Goal: Transaction & Acquisition: Purchase product/service

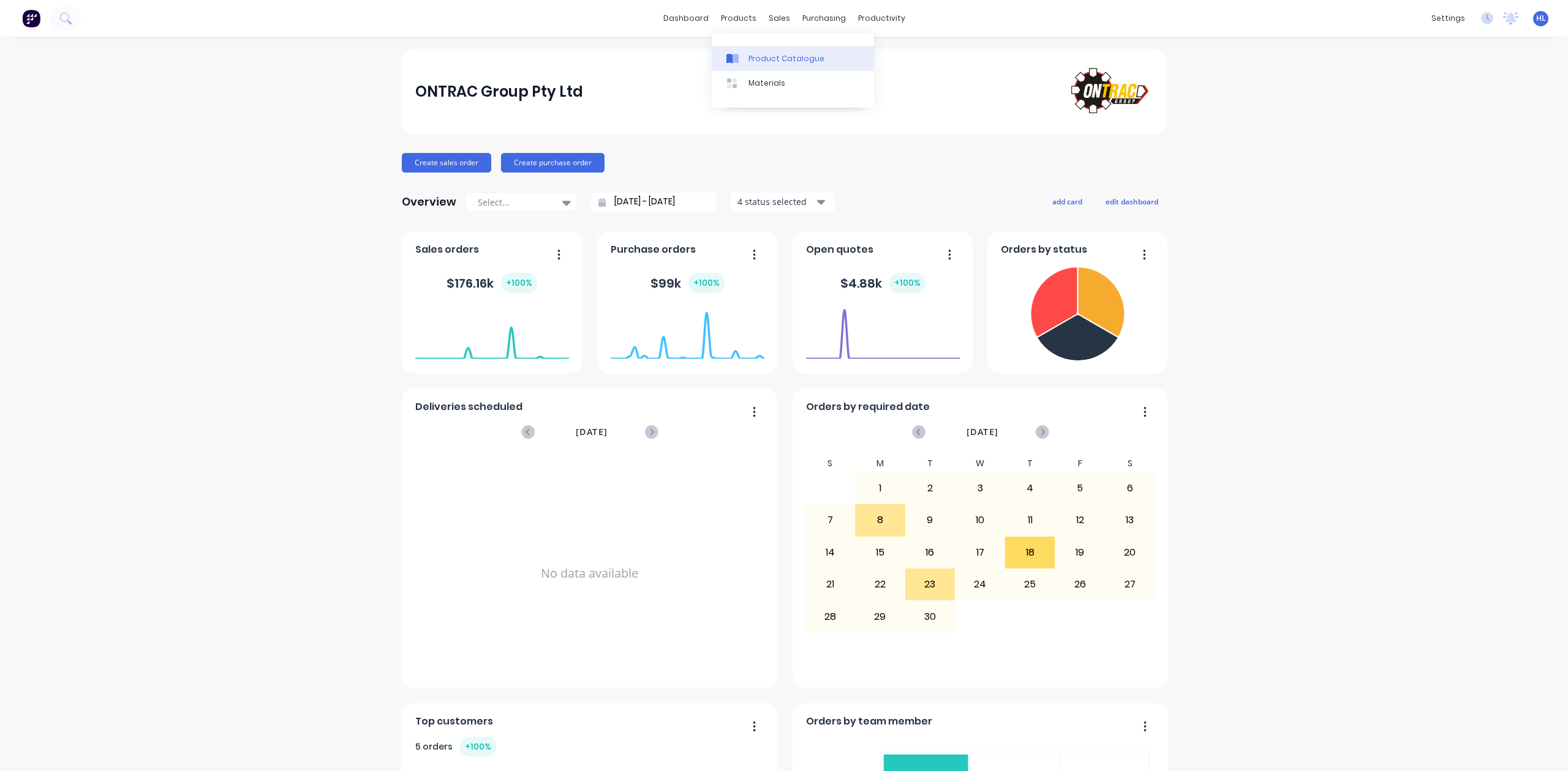
click at [755, 57] on div "Product Catalogue" at bounding box center [786, 58] width 76 height 11
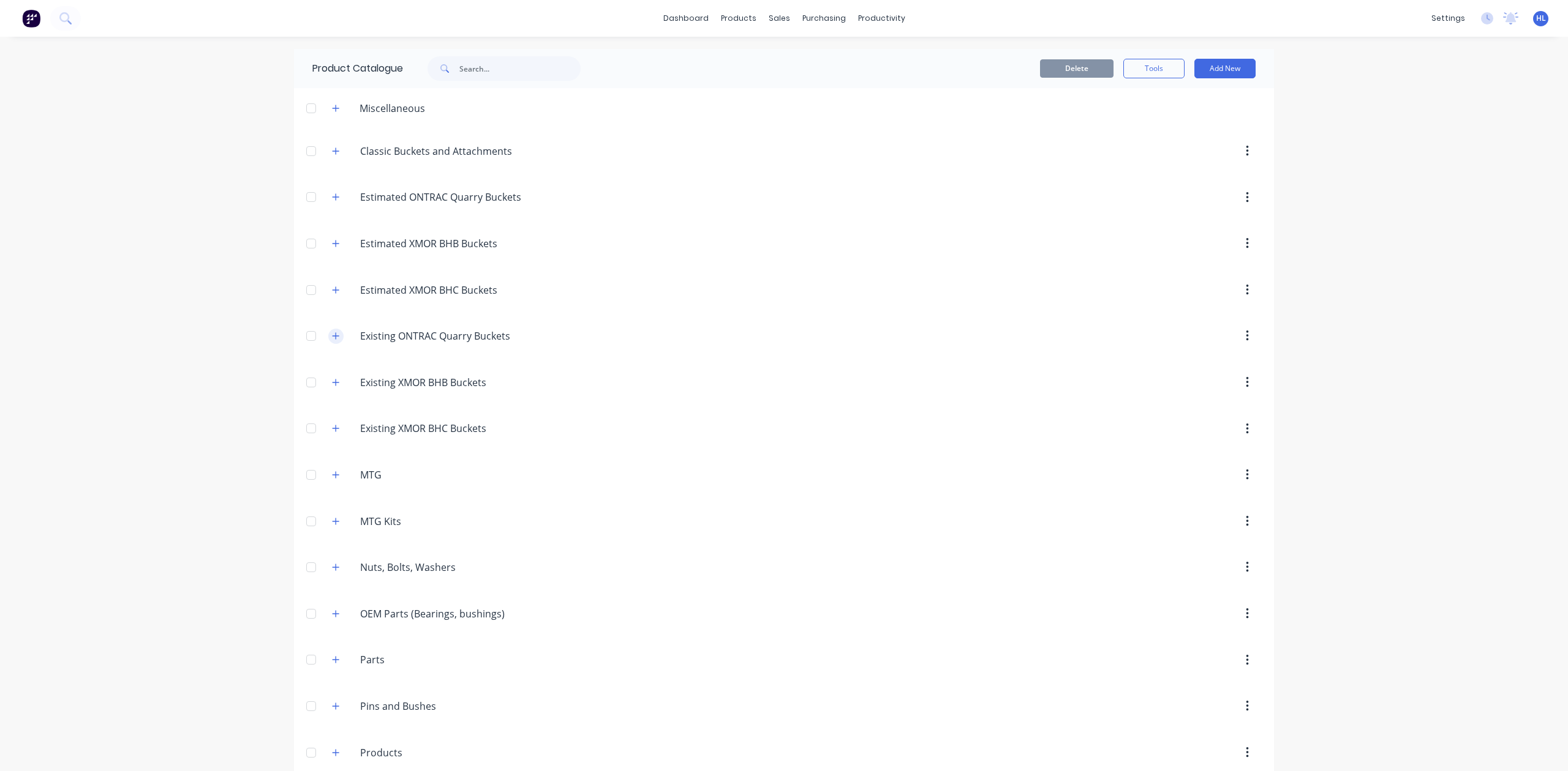
click at [332, 340] on icon "button" at bounding box center [336, 336] width 7 height 9
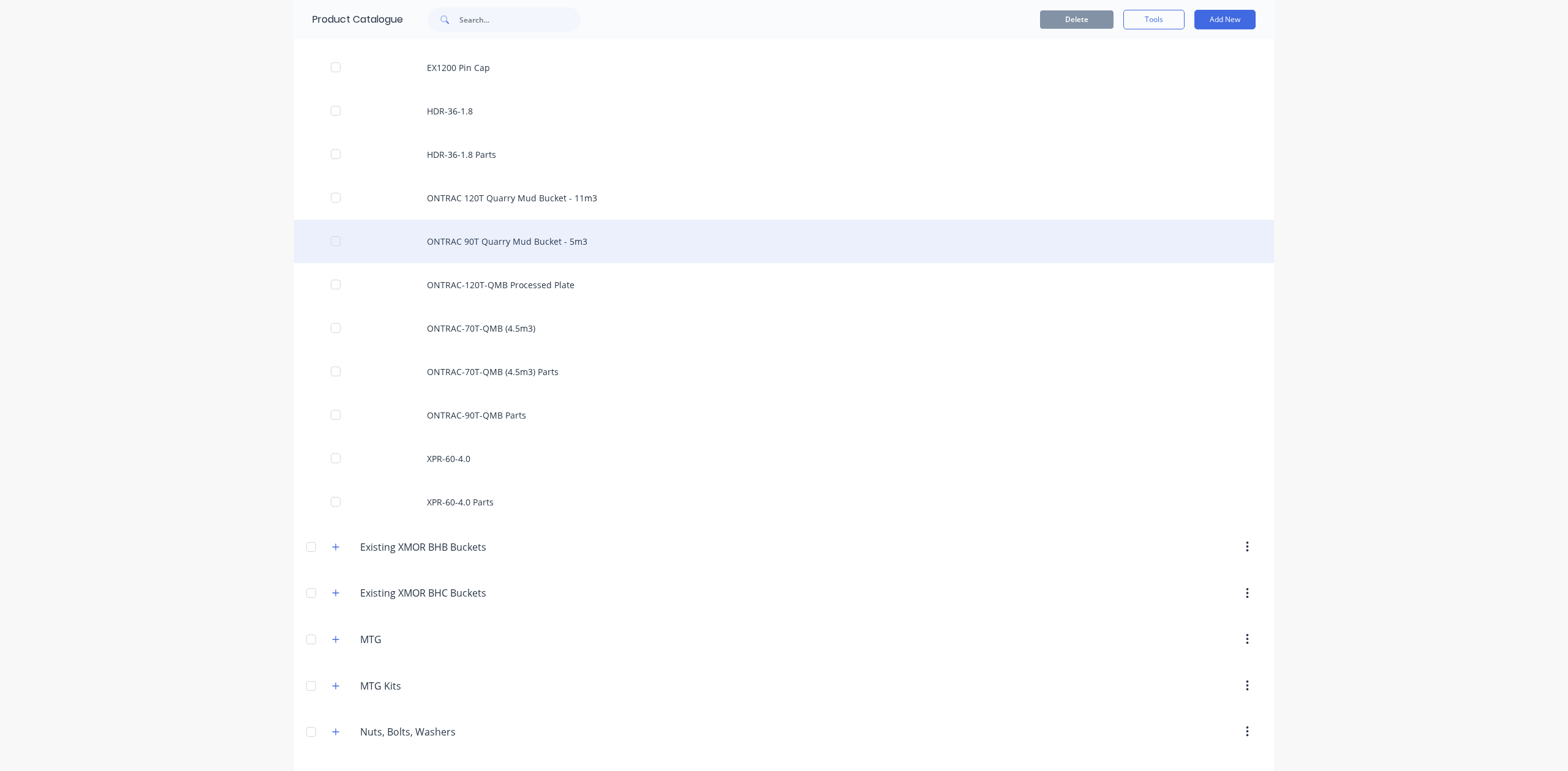
scroll to position [326, 0]
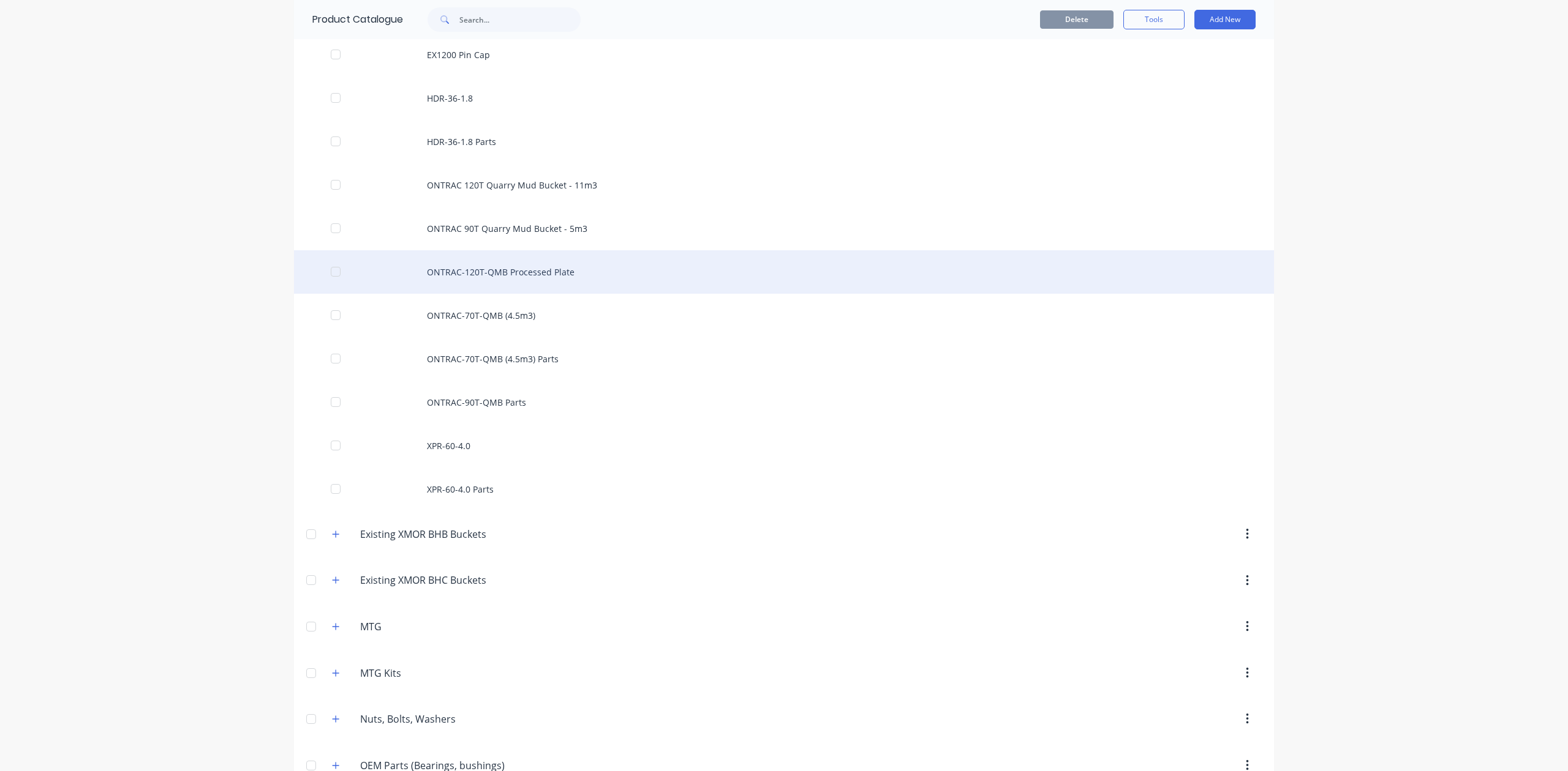
click at [1047, 257] on div "ONTRAC-120T-QMB Processed Plate" at bounding box center [784, 272] width 980 height 44
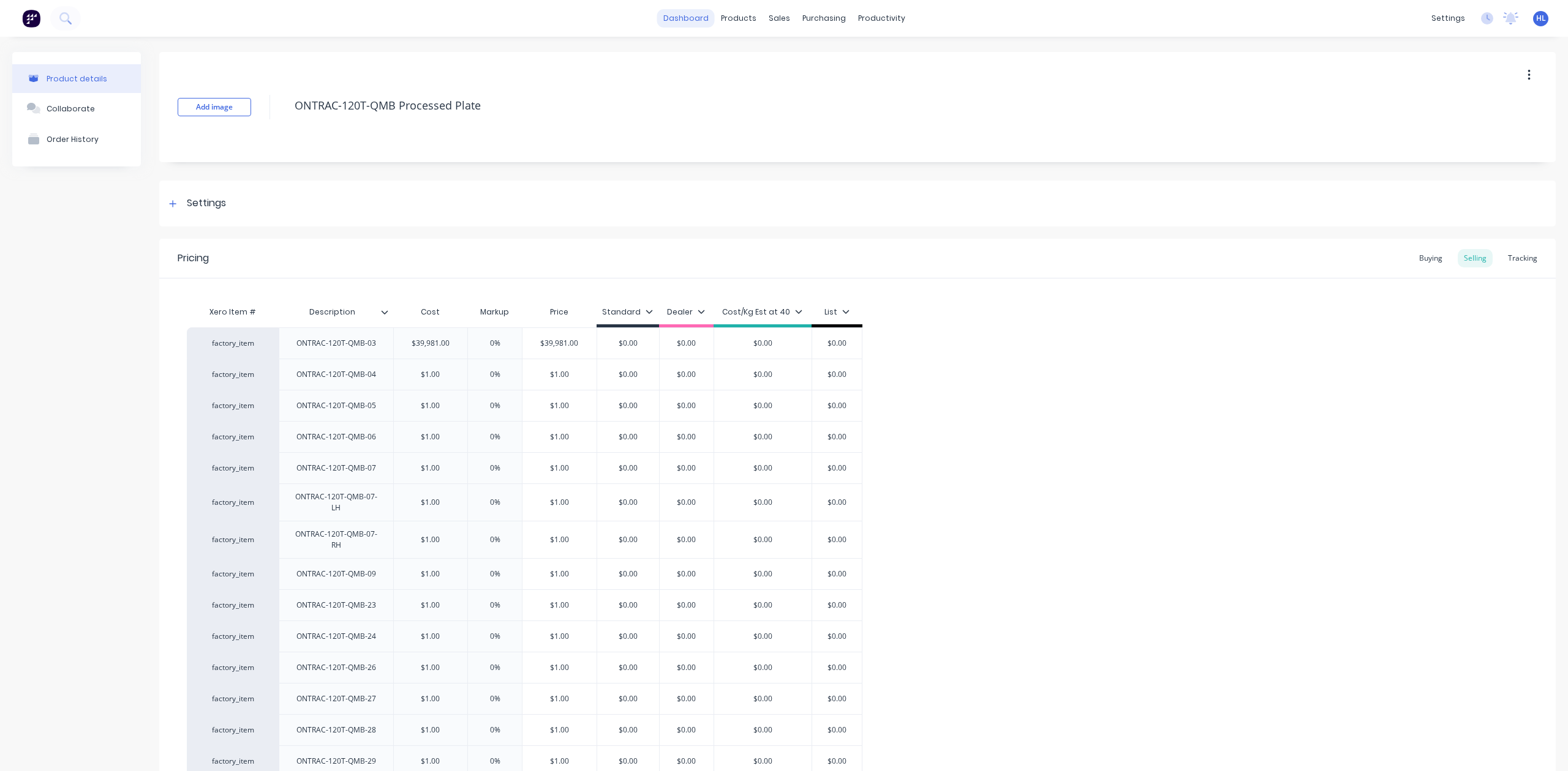
click at [705, 15] on link "dashboard" at bounding box center [686, 18] width 57 height 18
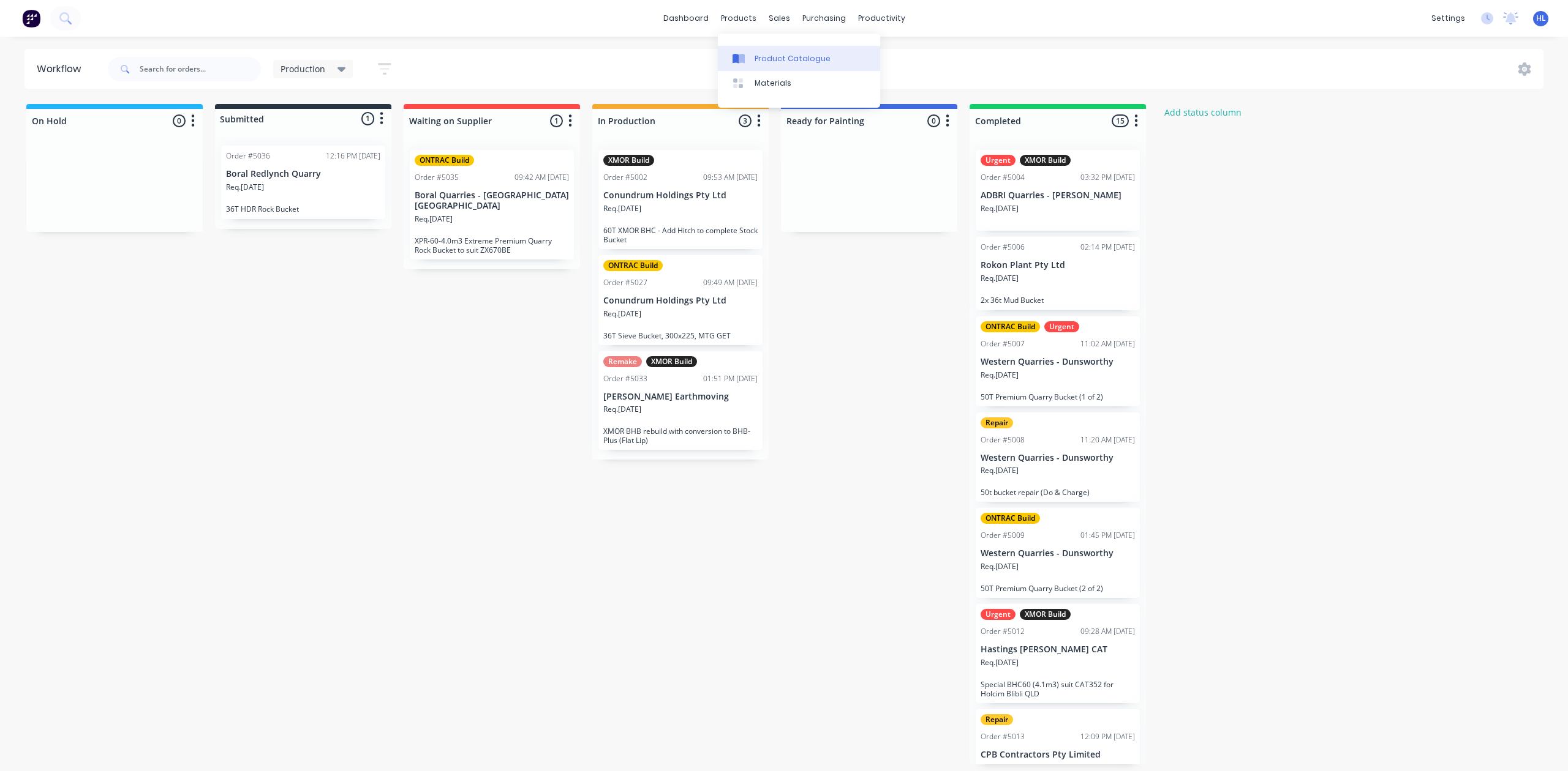
click at [778, 67] on link "Product Catalogue" at bounding box center [798, 58] width 162 height 25
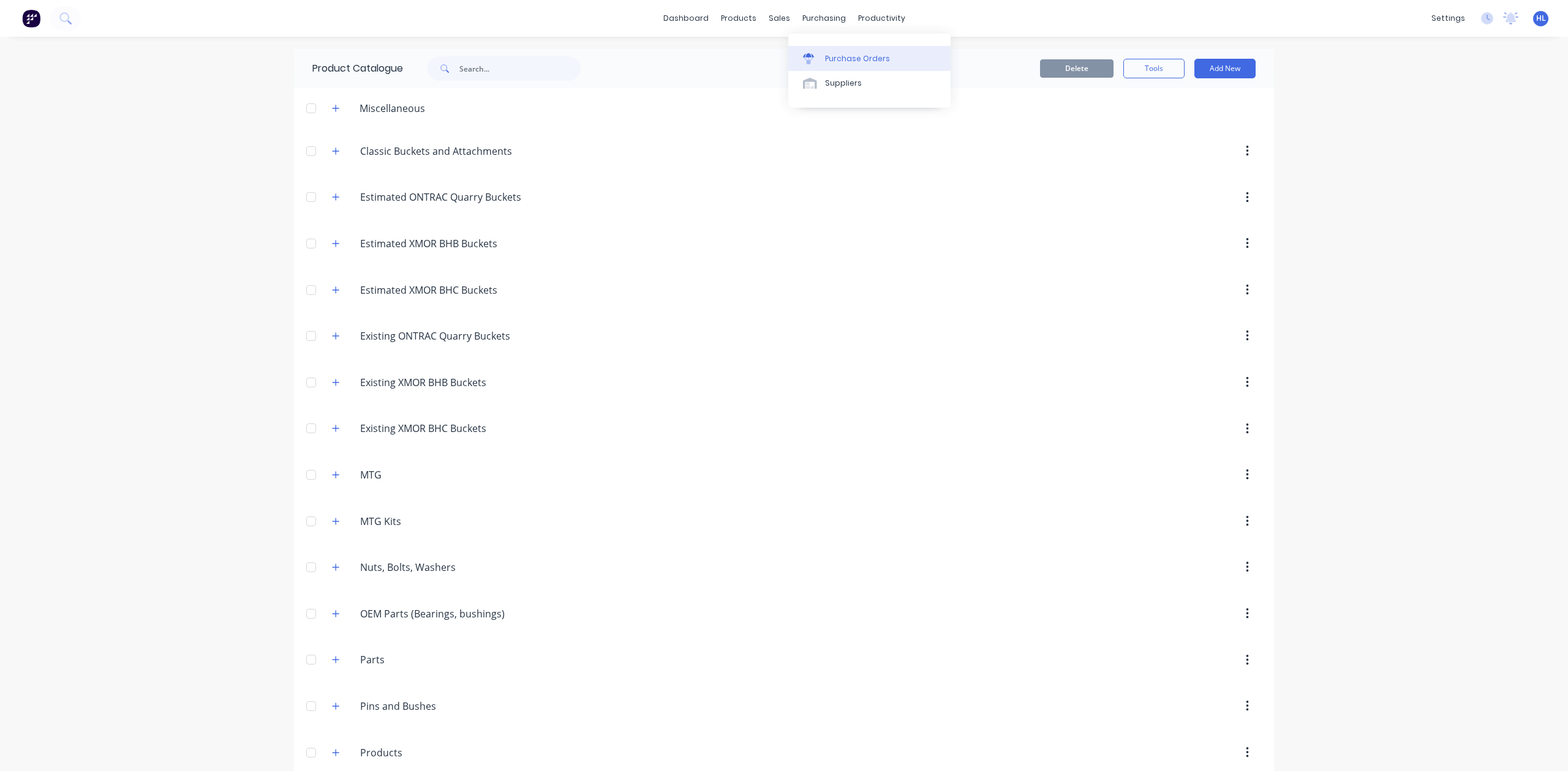
click at [842, 60] on div "Purchase Orders" at bounding box center [857, 58] width 65 height 11
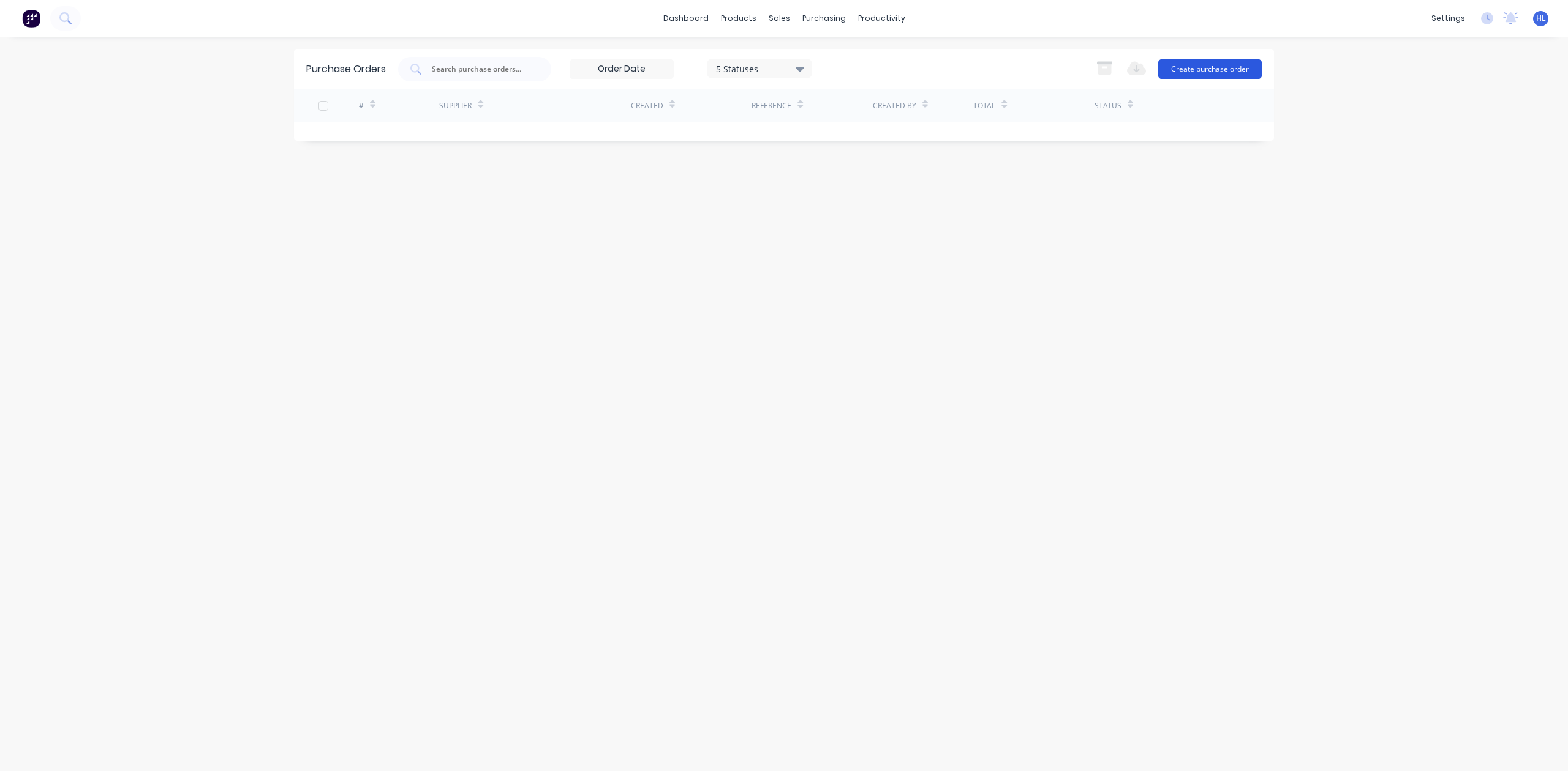
click at [1201, 68] on button "Create purchase order" at bounding box center [1210, 69] width 104 height 20
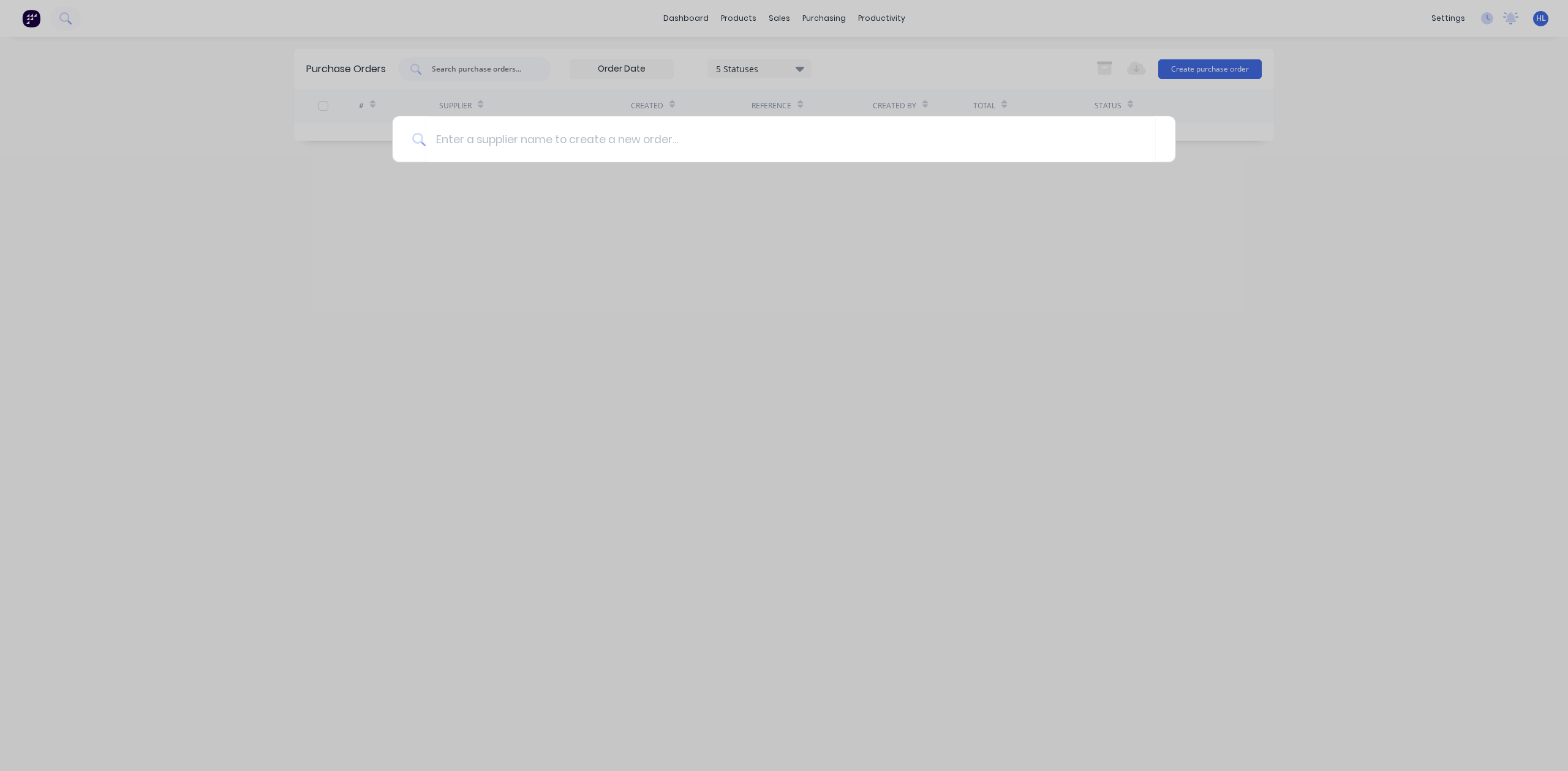
drag, startPoint x: 818, startPoint y: 212, endPoint x: 849, endPoint y: 256, distance: 53.8
click at [844, 240] on div at bounding box center [784, 386] width 1568 height 771
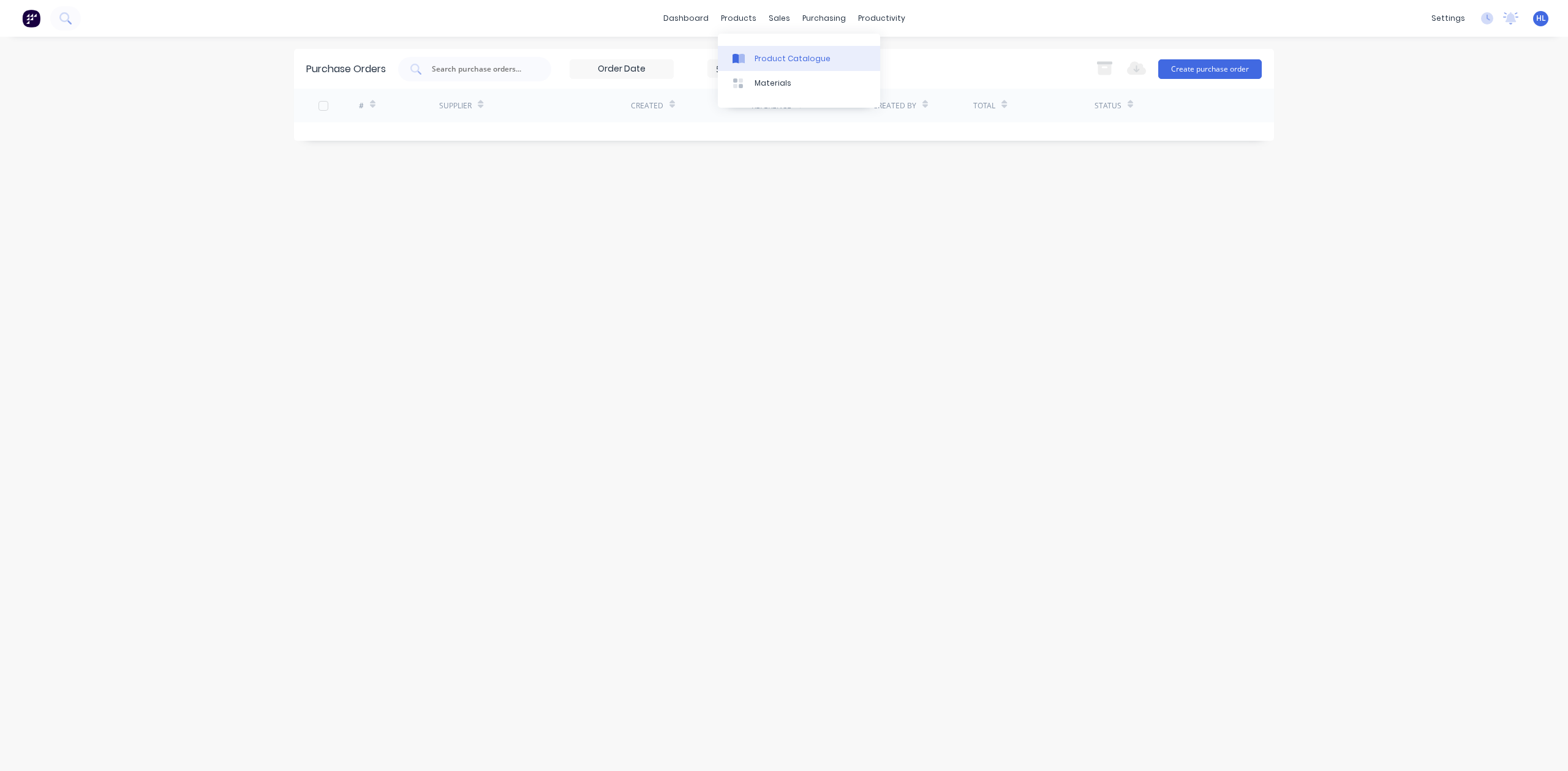
click at [801, 57] on div "Product Catalogue" at bounding box center [792, 58] width 76 height 11
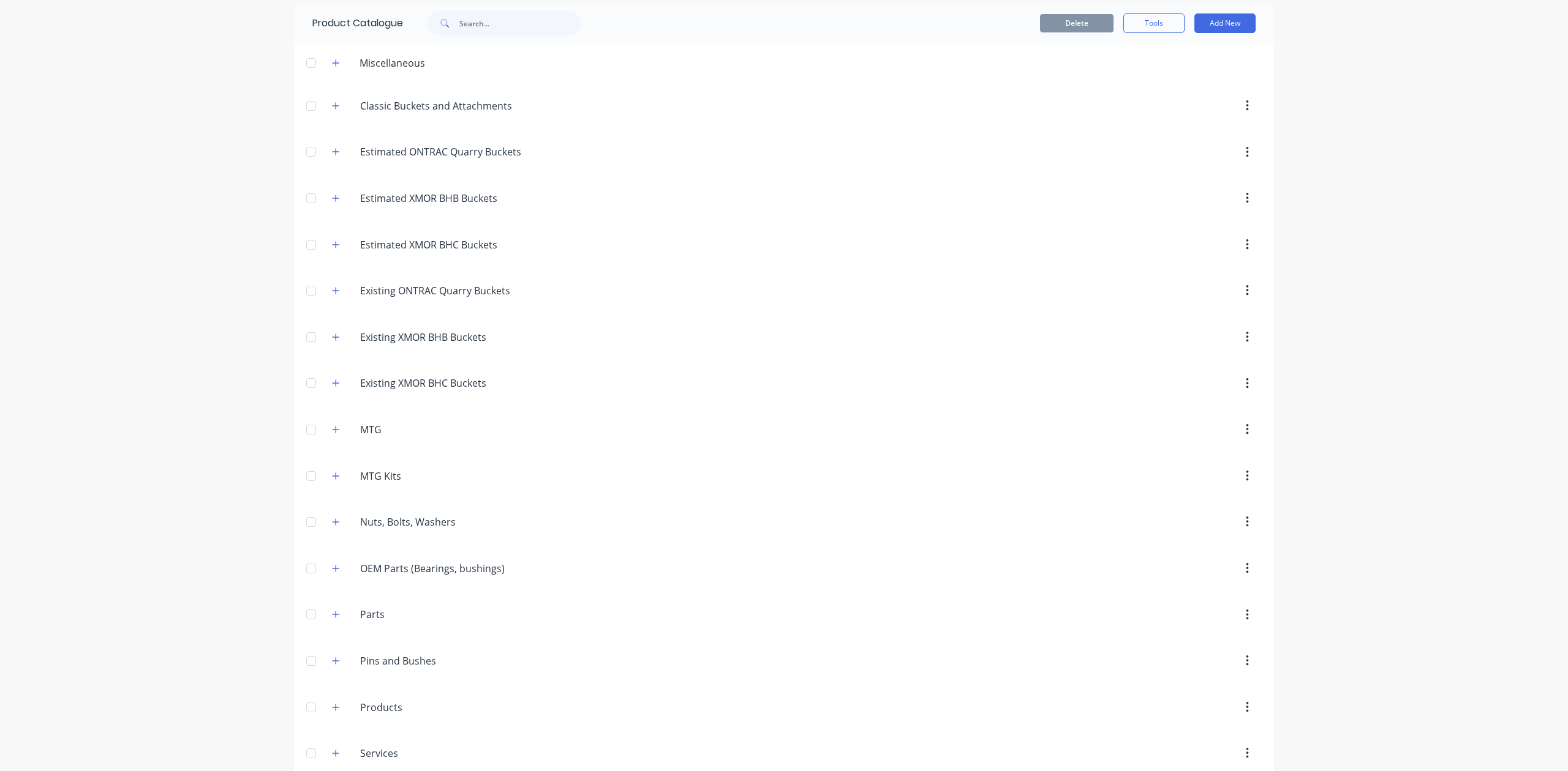
scroll to position [81, 0]
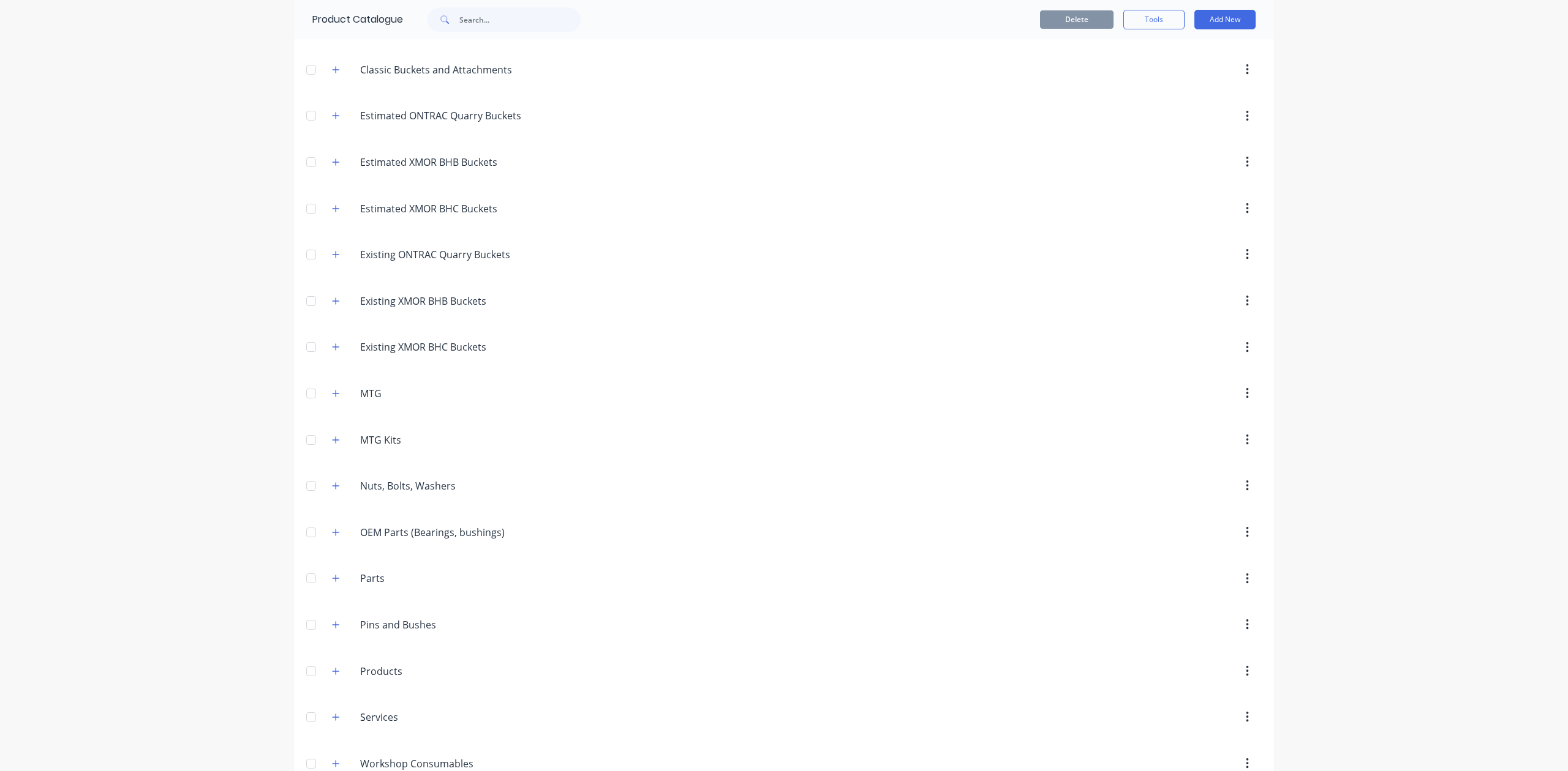
click at [301, 383] on div at bounding box center [312, 393] width 25 height 25
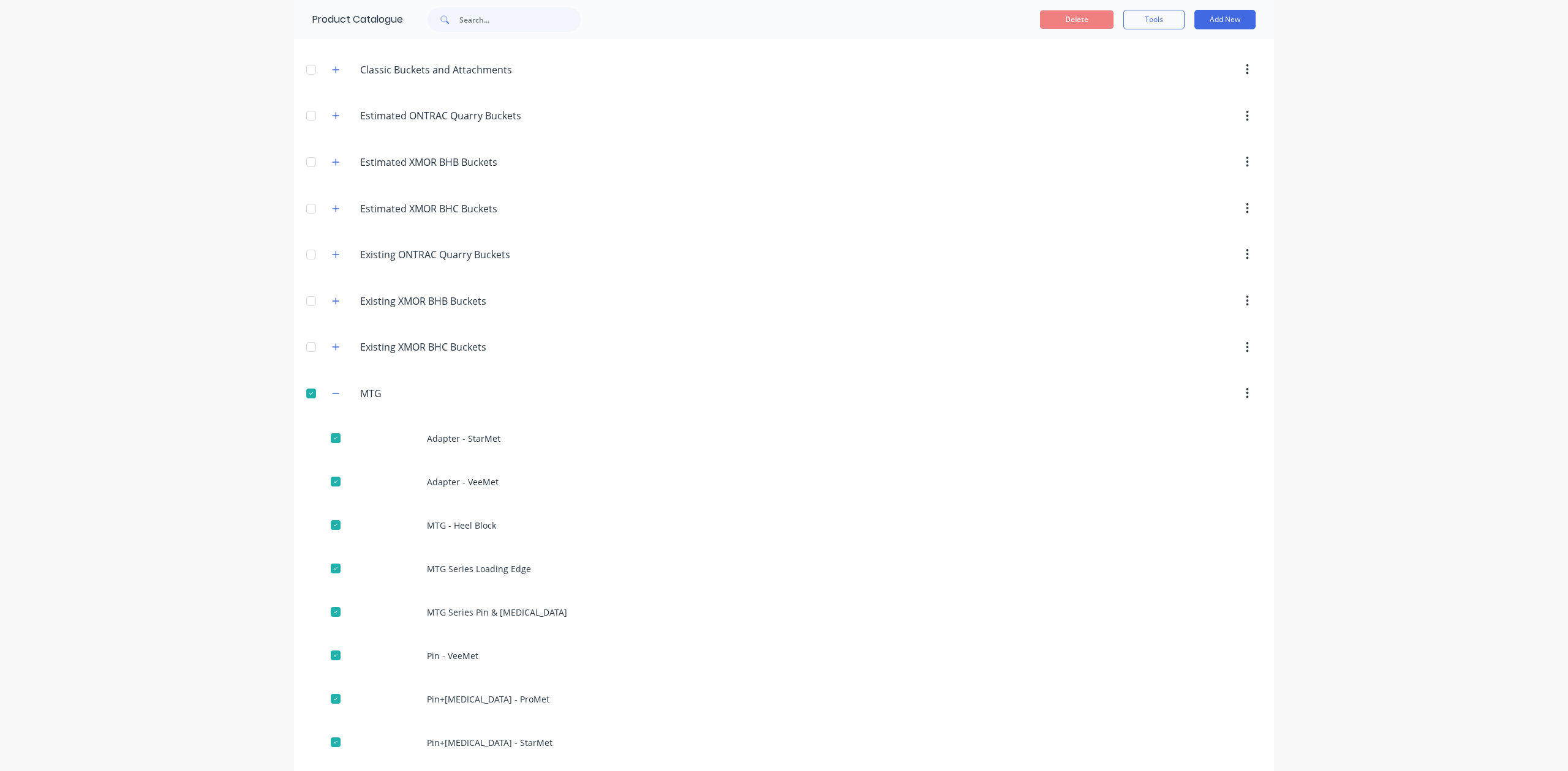
click at [306, 393] on div at bounding box center [312, 393] width 25 height 25
click at [332, 397] on icon "button" at bounding box center [336, 393] width 7 height 9
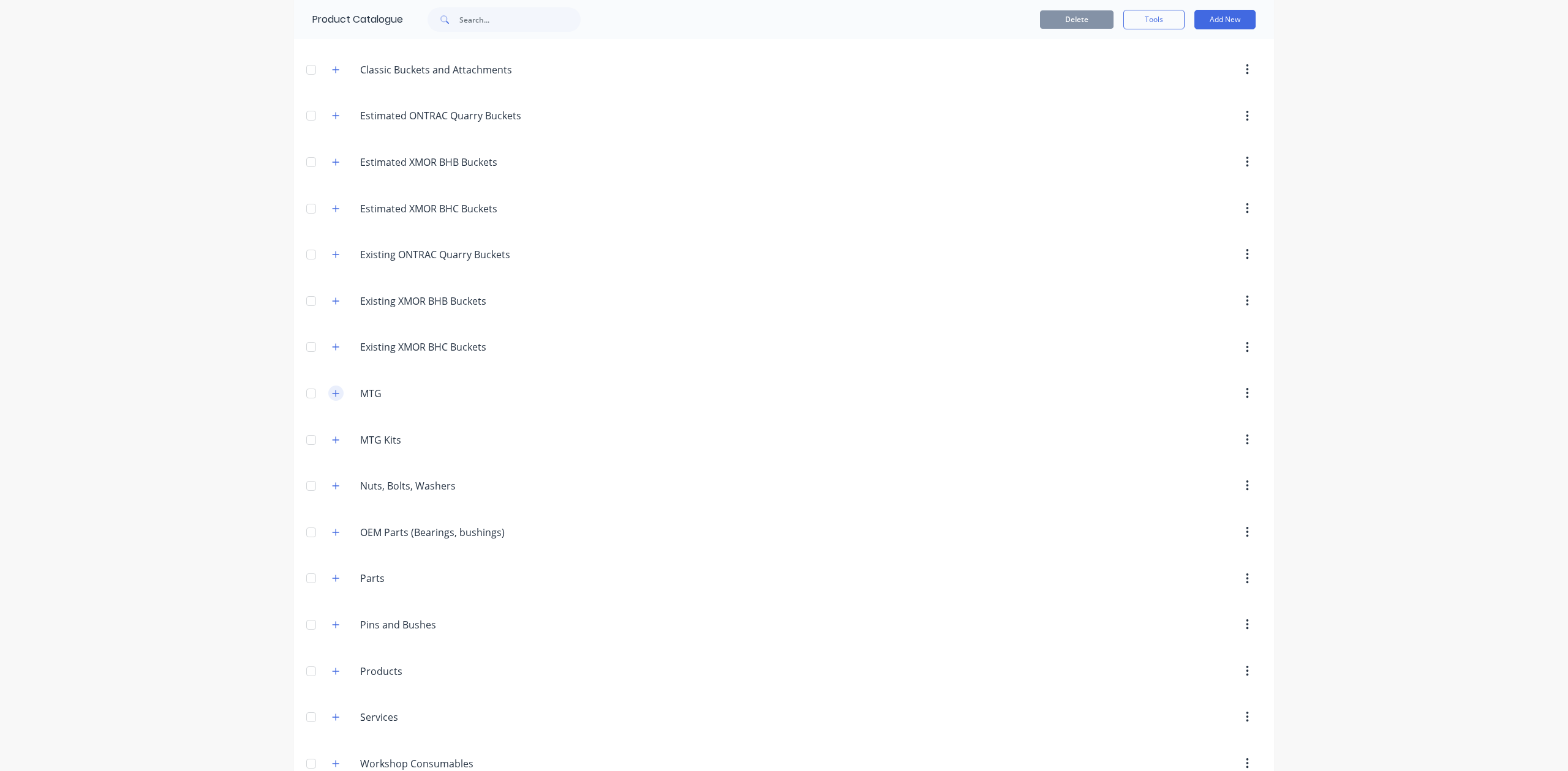
click at [332, 397] on icon "button" at bounding box center [336, 393] width 7 height 9
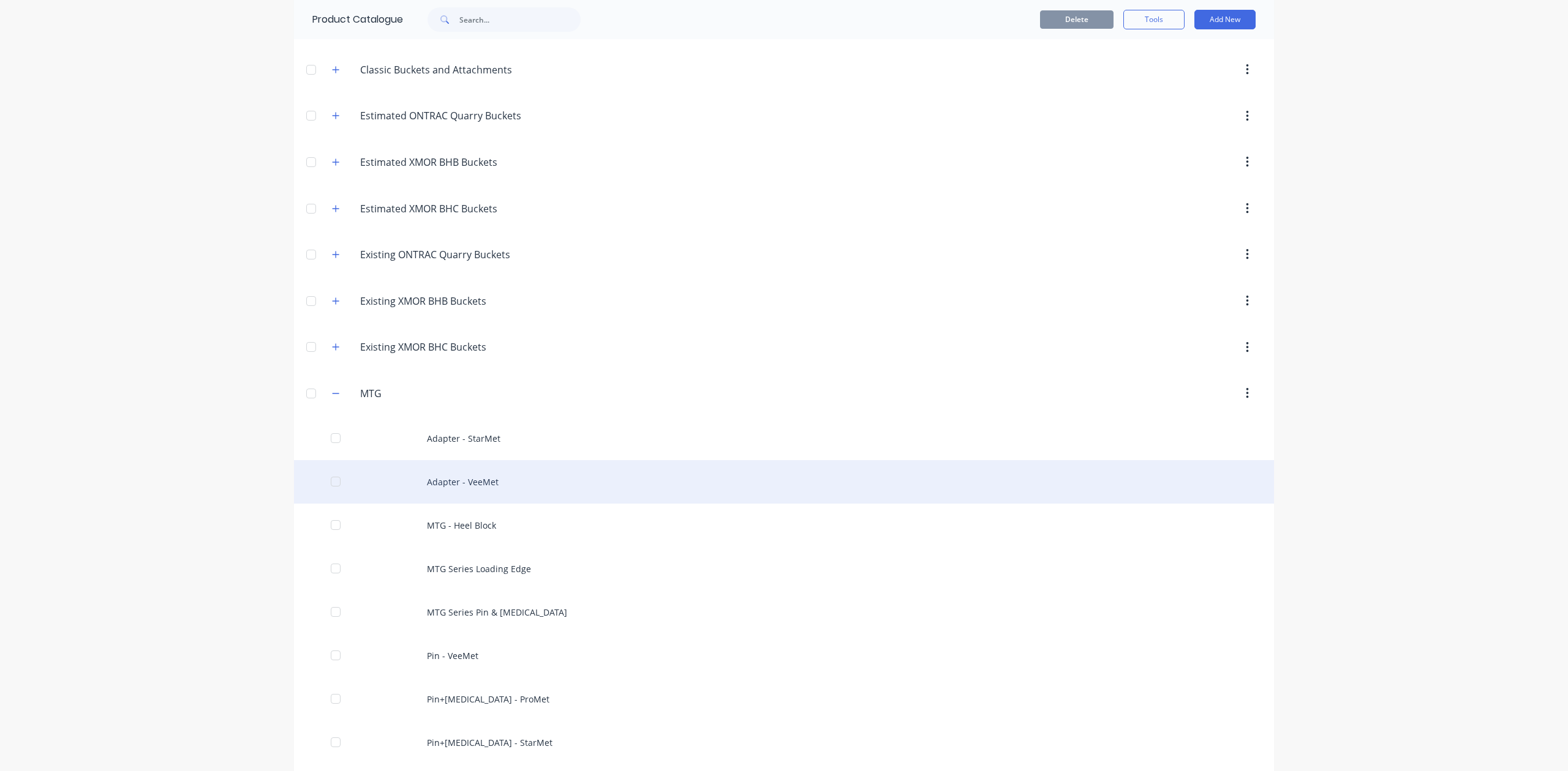
scroll to position [163, 0]
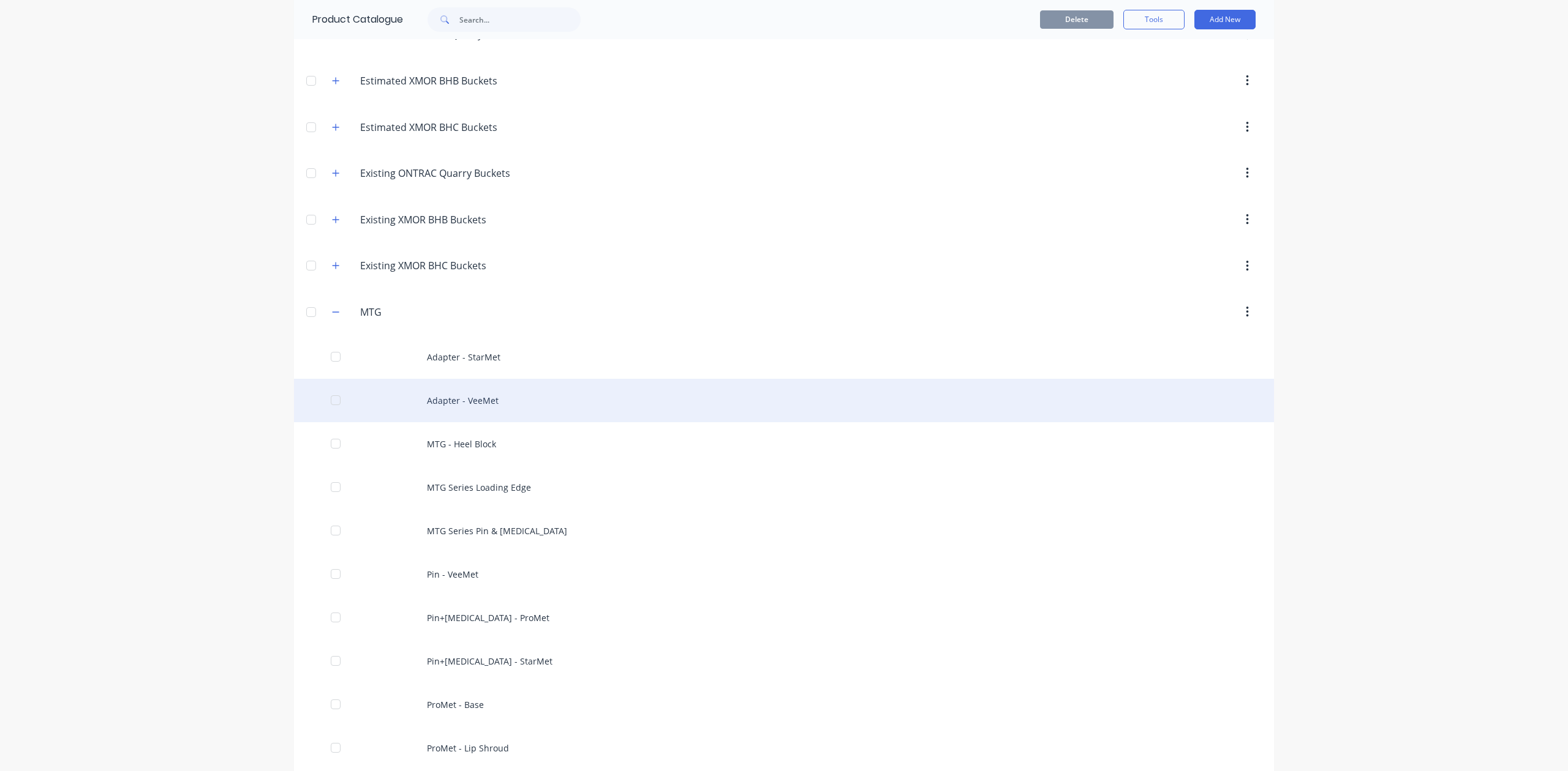
click at [523, 412] on div "Adapter - VeeMet" at bounding box center [784, 401] width 980 height 44
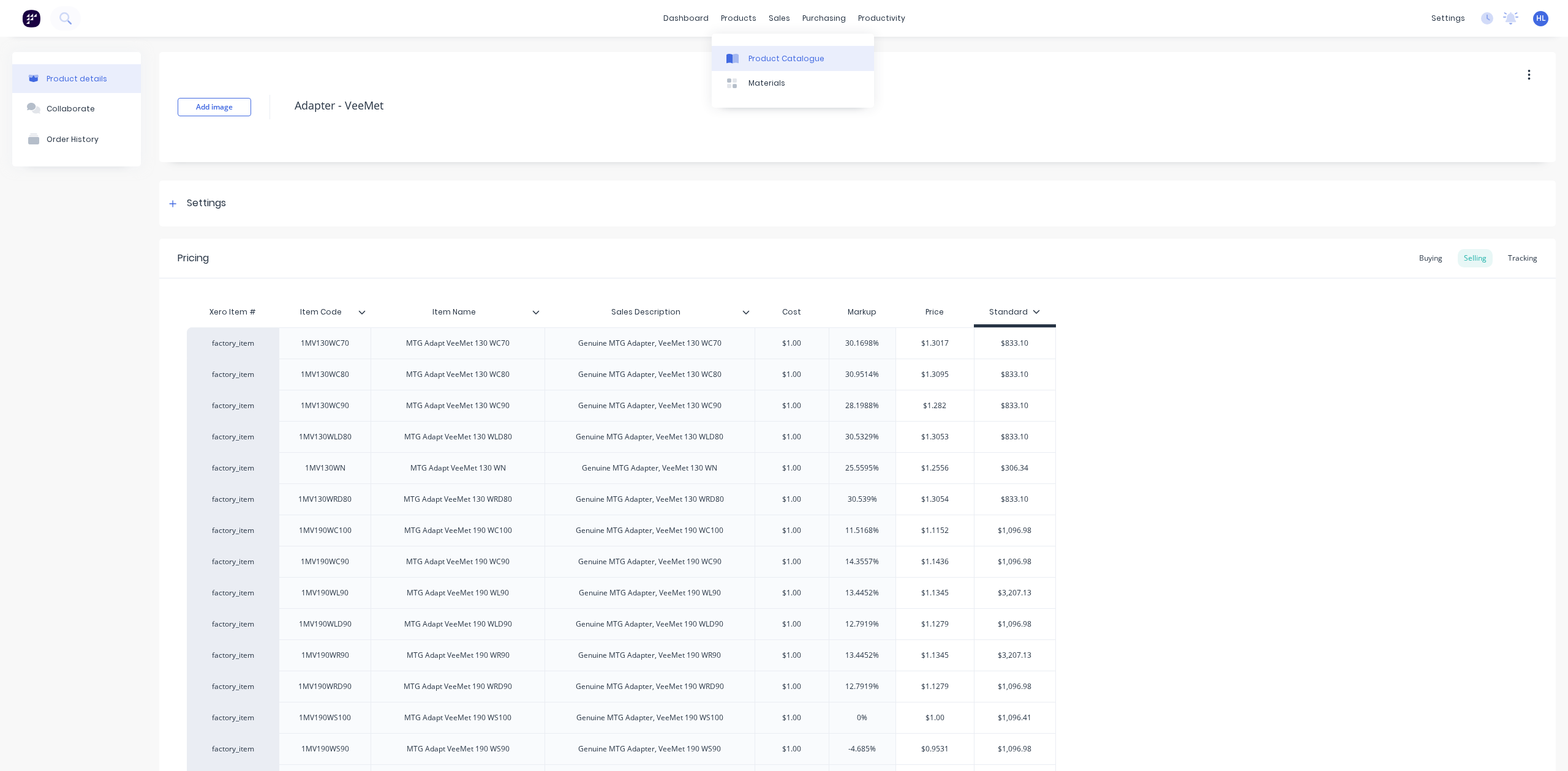
click at [765, 66] on link "Product Catalogue" at bounding box center [792, 58] width 162 height 25
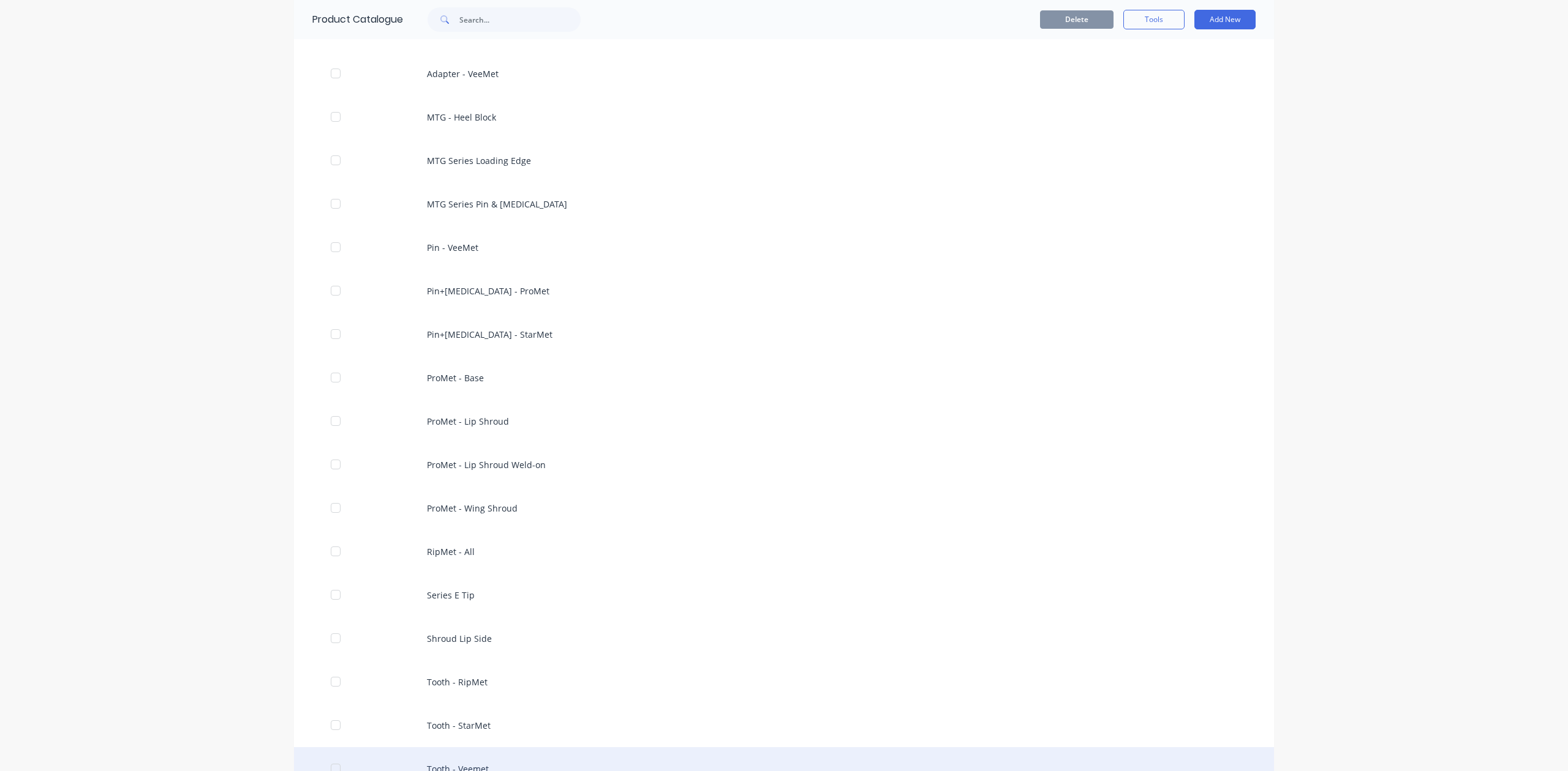
scroll to position [735, 0]
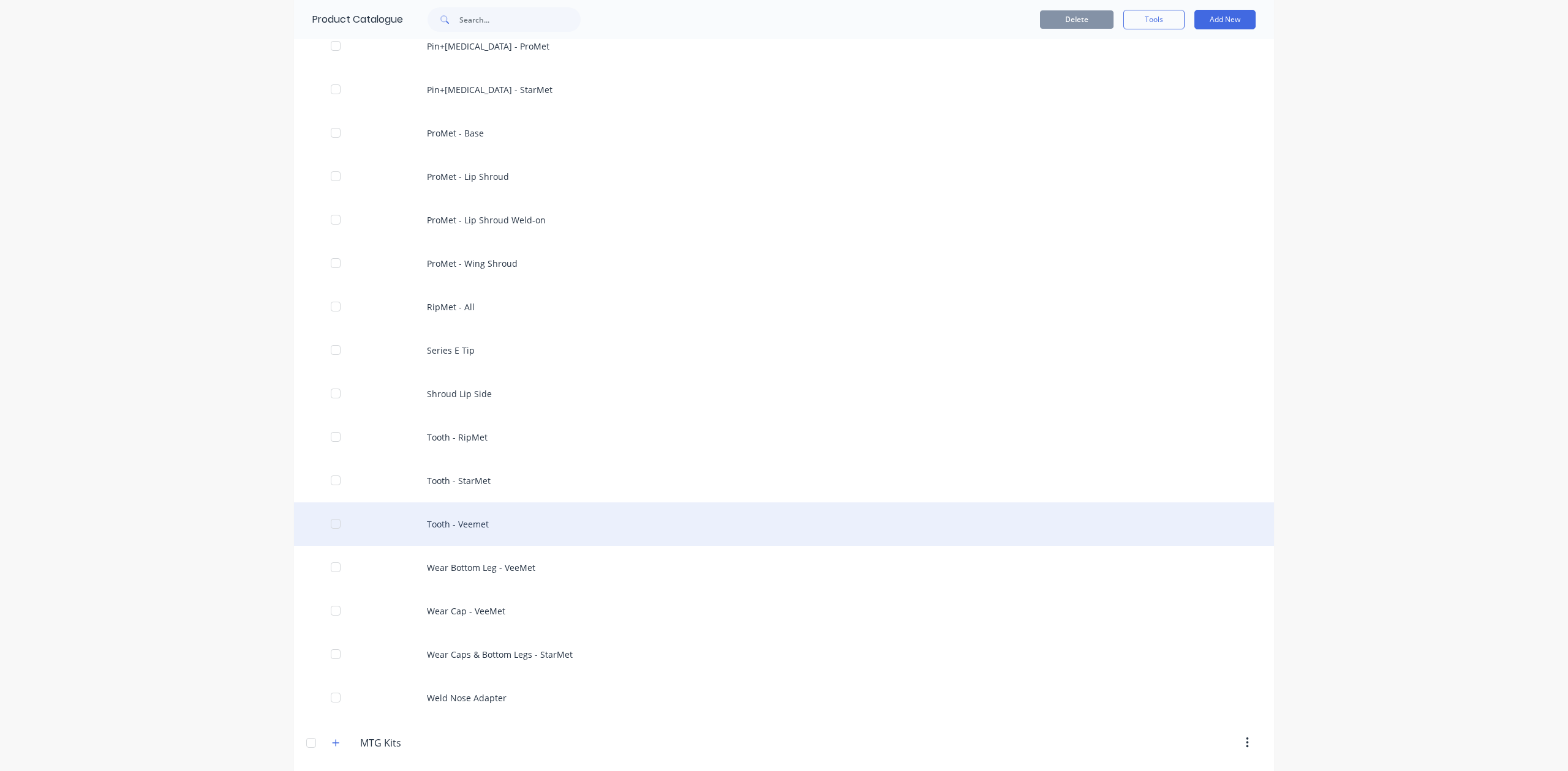
click at [526, 530] on div "Tooth - Veemet" at bounding box center [784, 524] width 980 height 44
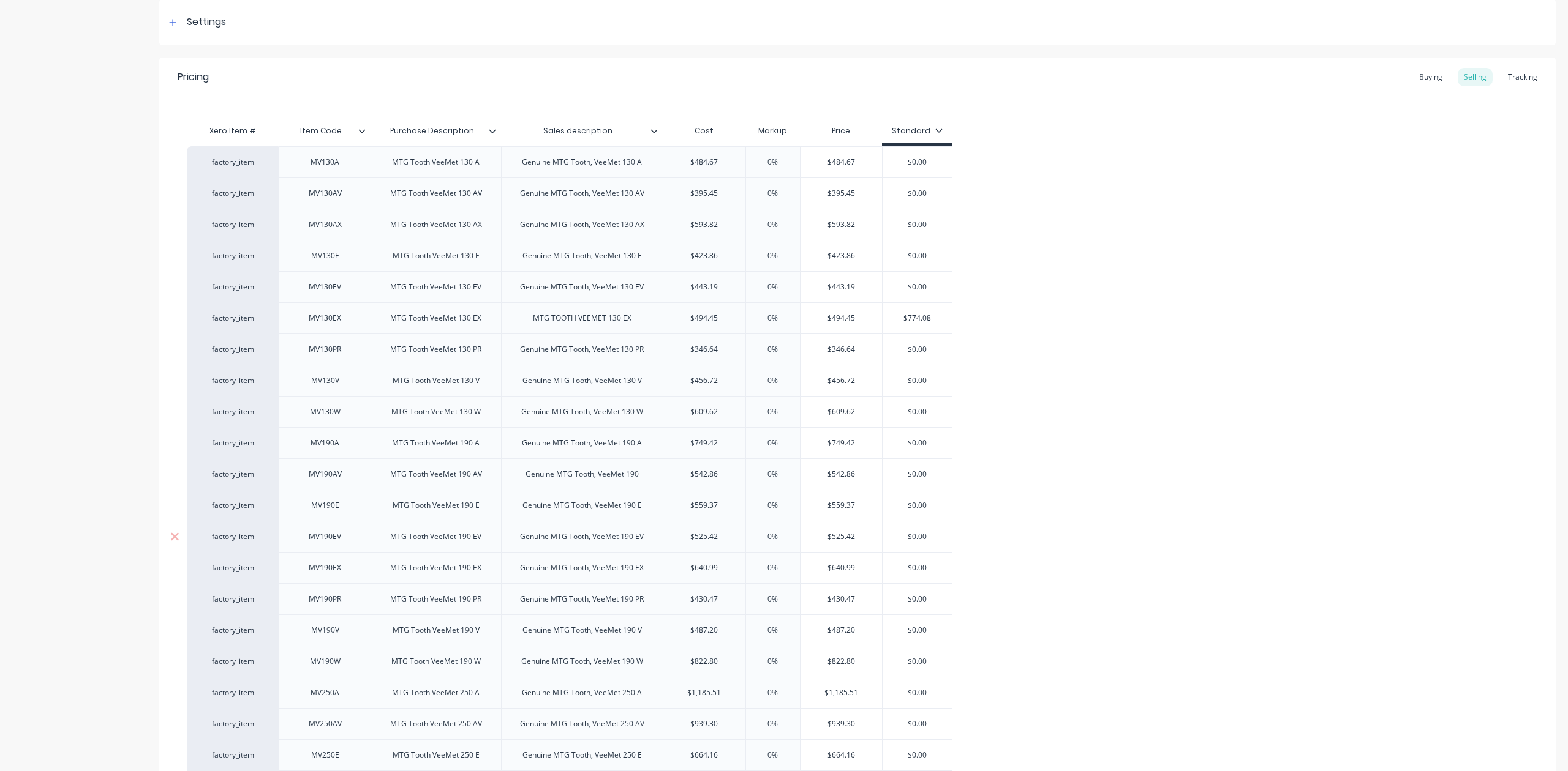
scroll to position [408, 0]
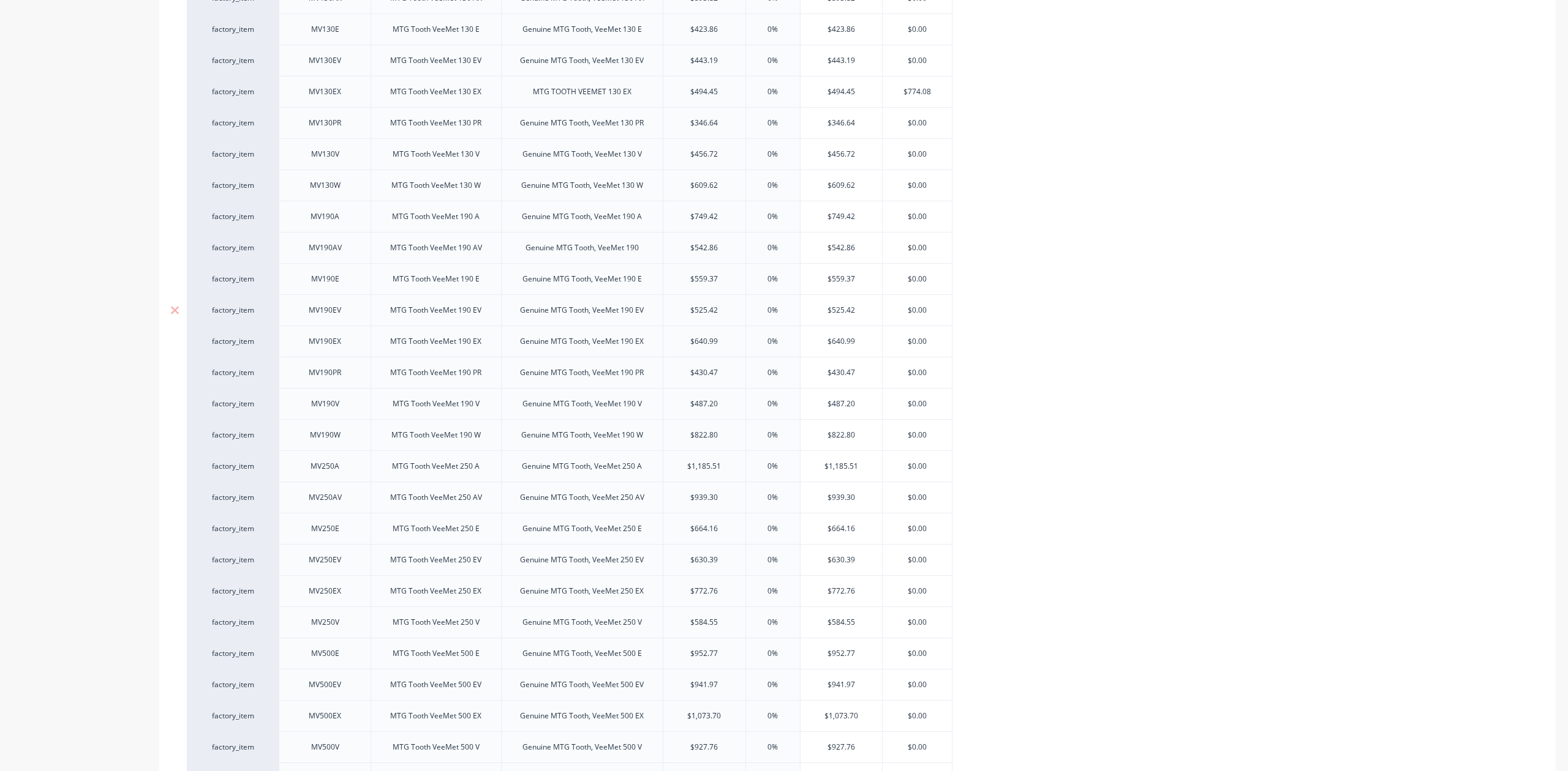
type textarea "x"
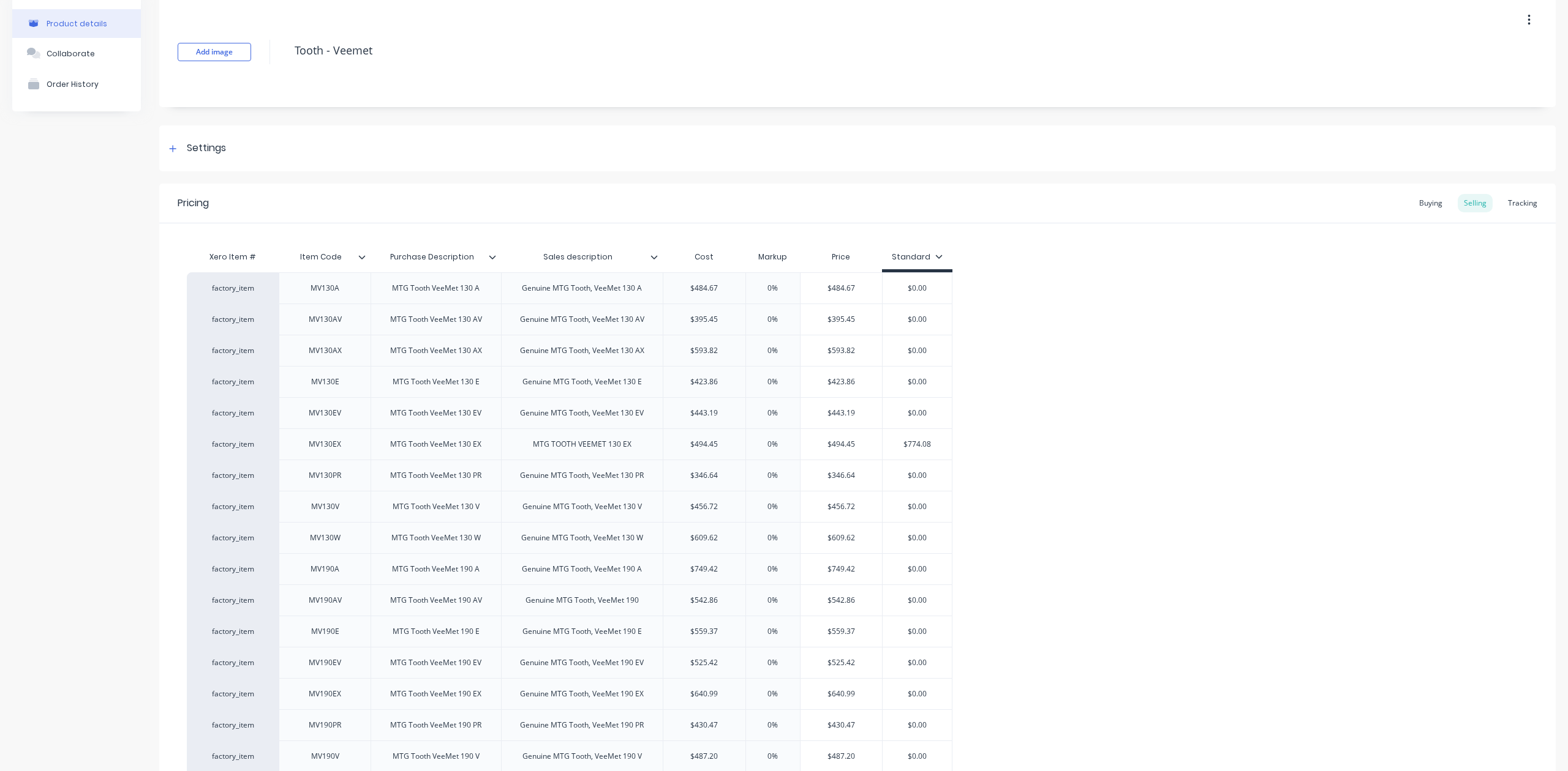
scroll to position [0, 0]
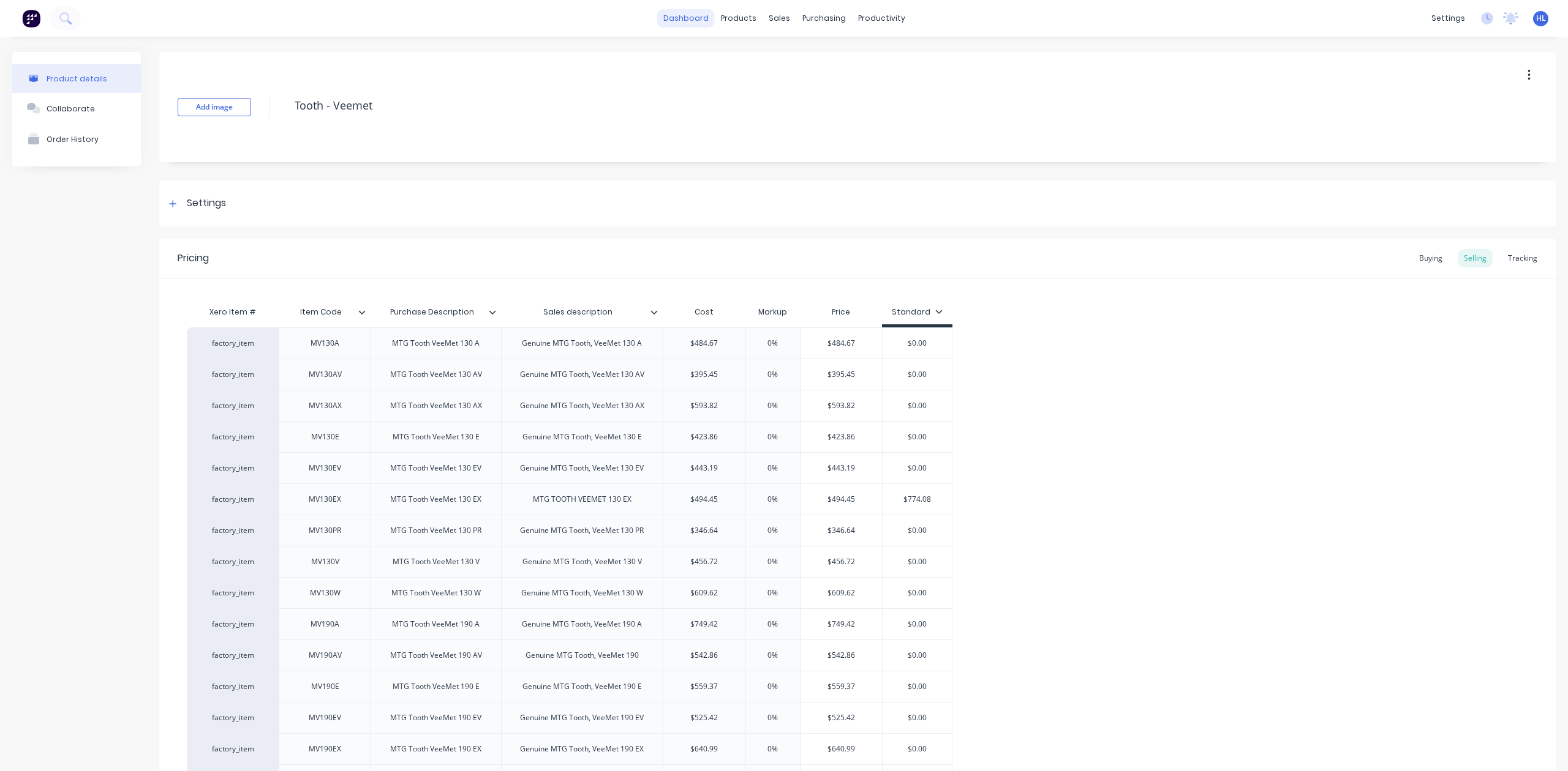
click at [694, 22] on link "dashboard" at bounding box center [686, 18] width 57 height 18
